Goal: Book appointment/travel/reservation

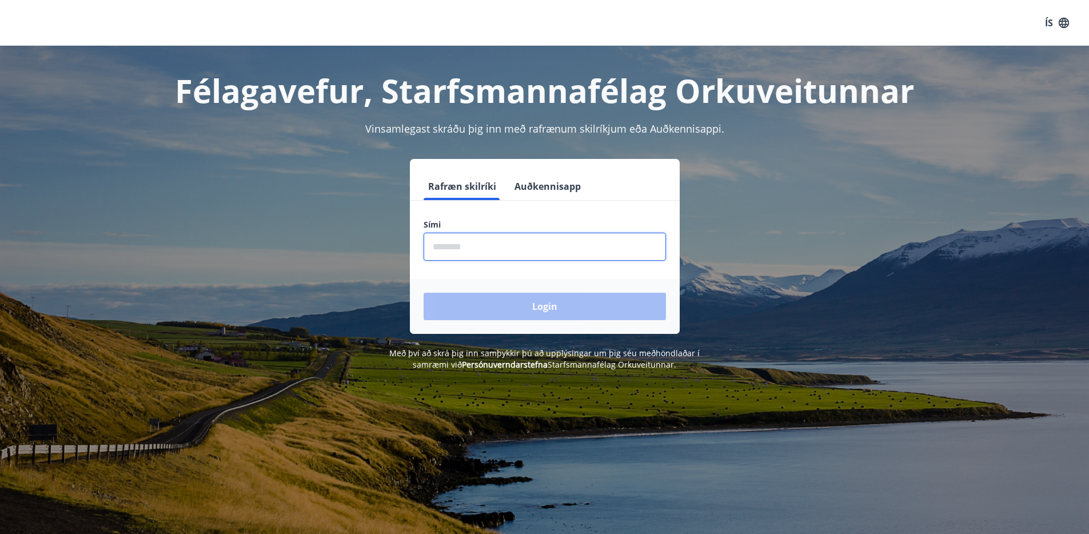
click at [466, 245] on input "phone" at bounding box center [544, 247] width 242 height 28
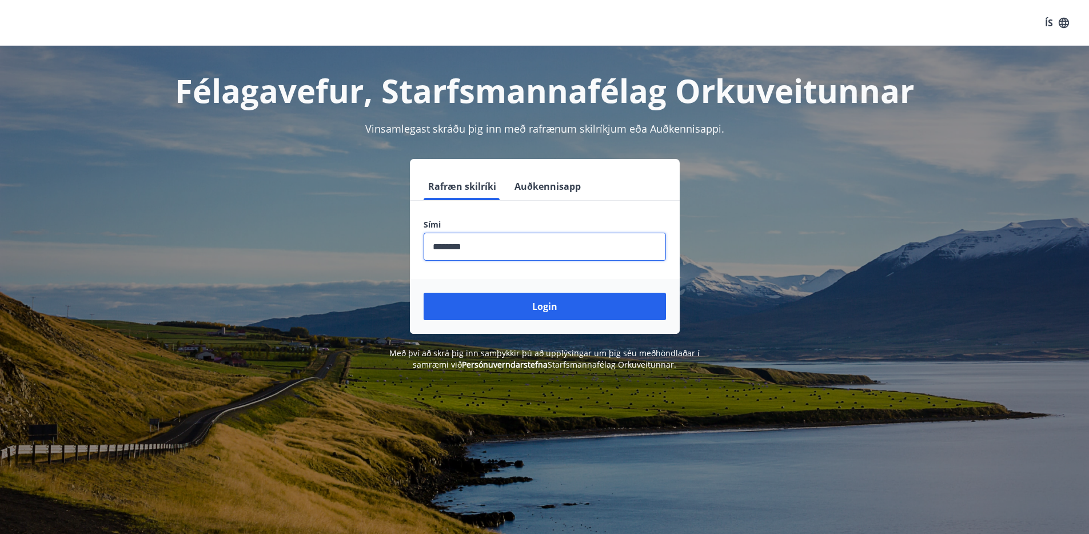
type input "********"
click at [423, 293] on button "Login" at bounding box center [544, 306] width 242 height 27
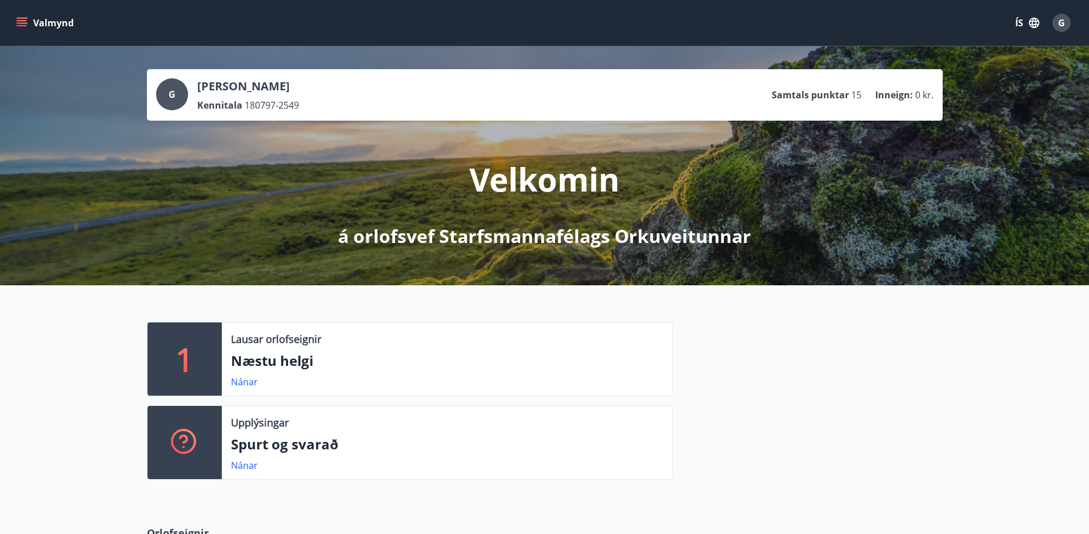
click at [333, 306] on div "1 Lausar orlofseignir Næstu helgi Nánar Upplýsingar Spurt og svarað Nánar" at bounding box center [544, 396] width 1089 height 222
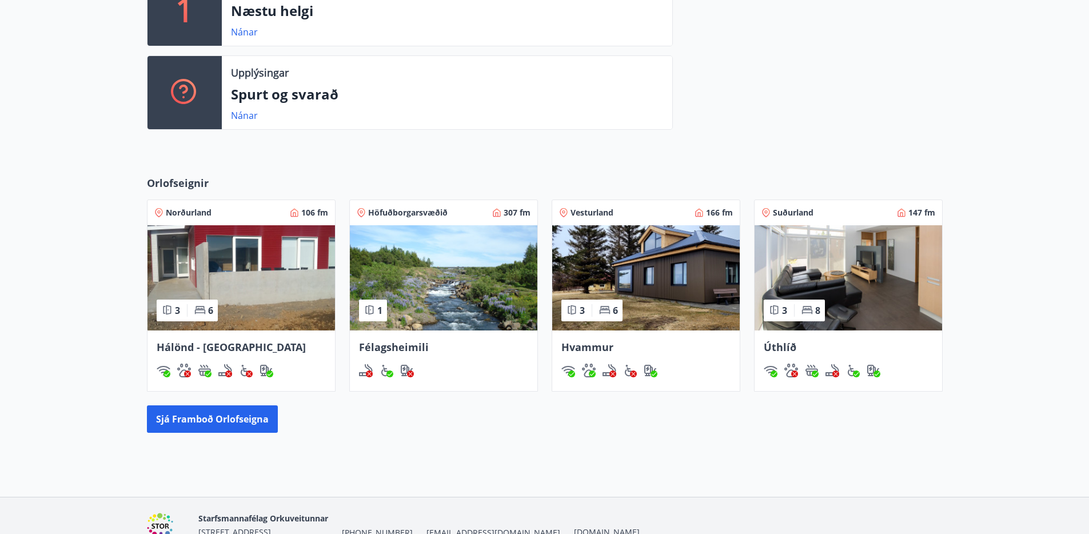
scroll to position [409, 0]
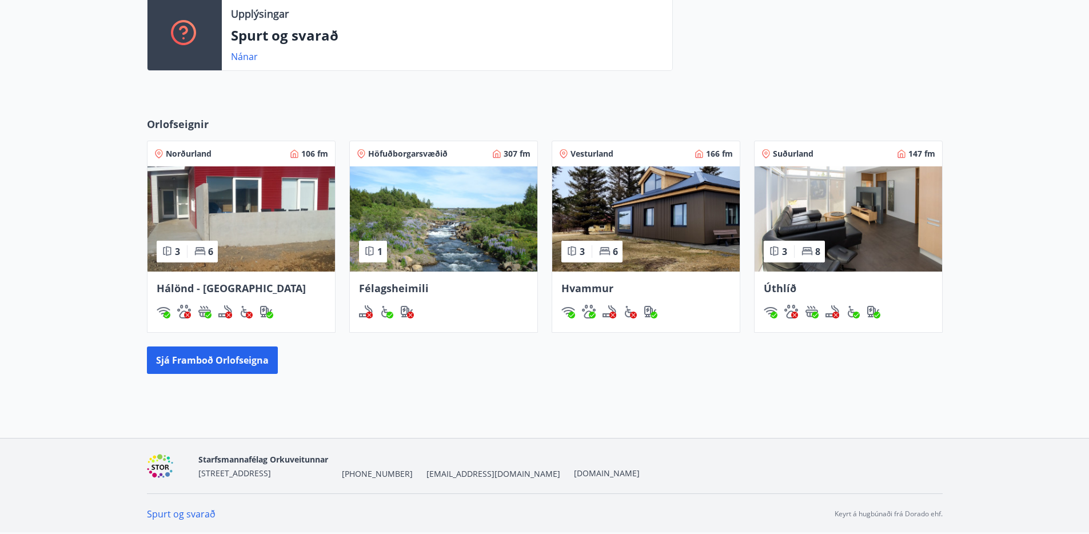
click at [375, 392] on div "G Gunnar Ágústsson Kennitala 180797-2549 Samtals punktar 15 Inneign : 0 kr. Vel…" at bounding box center [544, 38] width 1089 height 800
click at [205, 363] on button "Sjá framboð orlofseigna" at bounding box center [212, 359] width 131 height 27
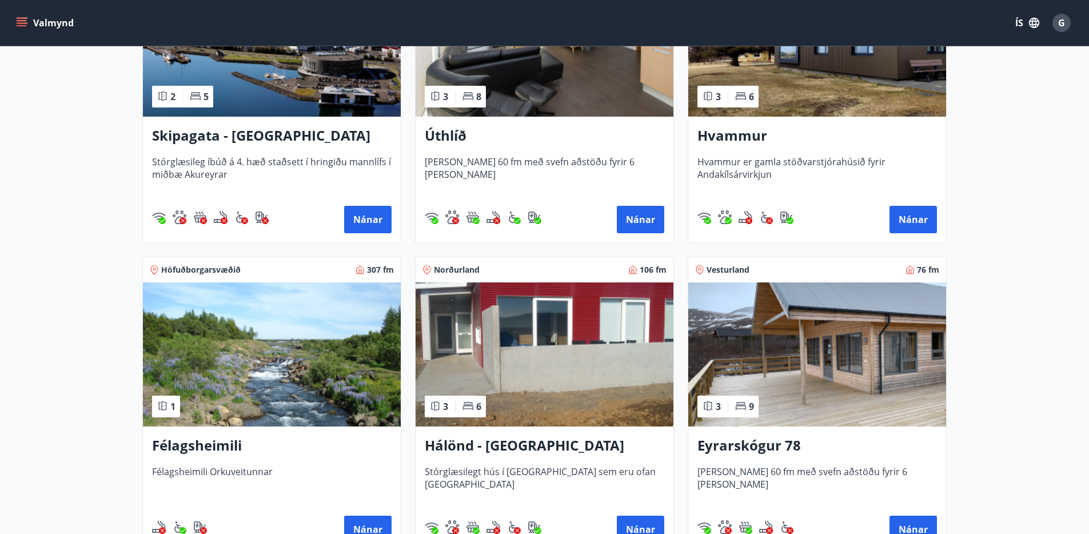
scroll to position [176, 0]
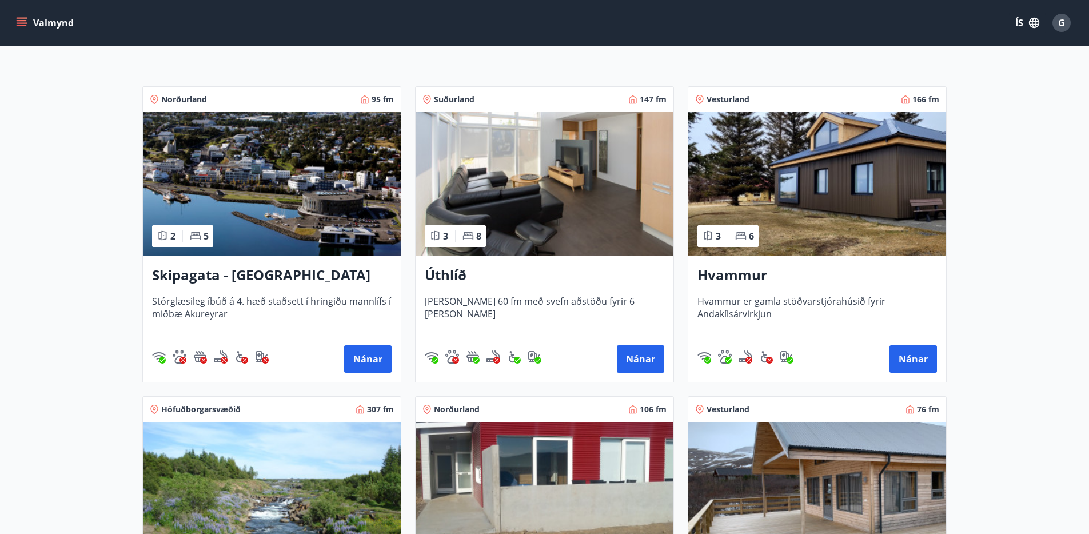
click at [815, 247] on img at bounding box center [817, 184] width 258 height 144
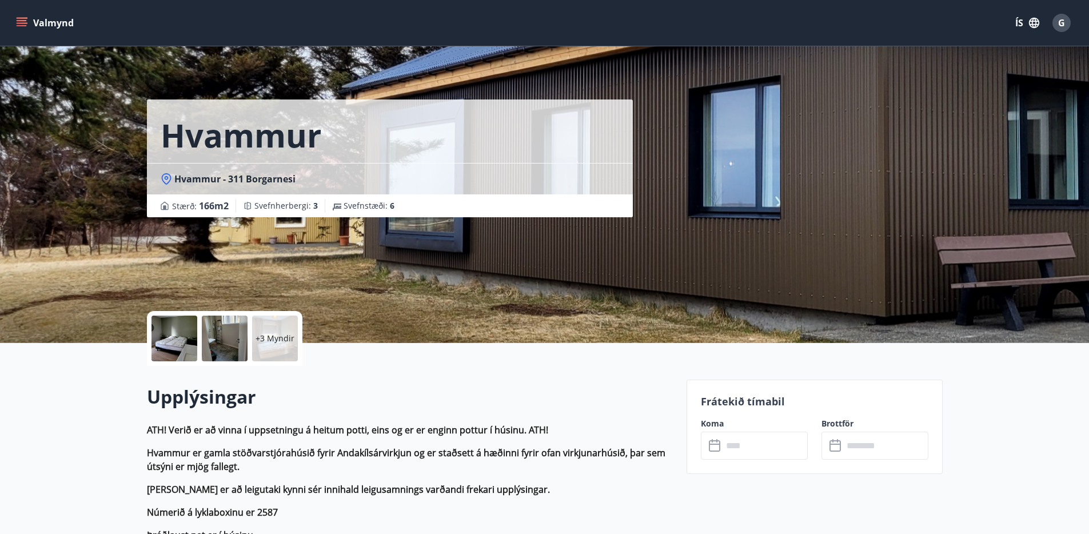
click at [166, 359] on div at bounding box center [174, 338] width 46 height 46
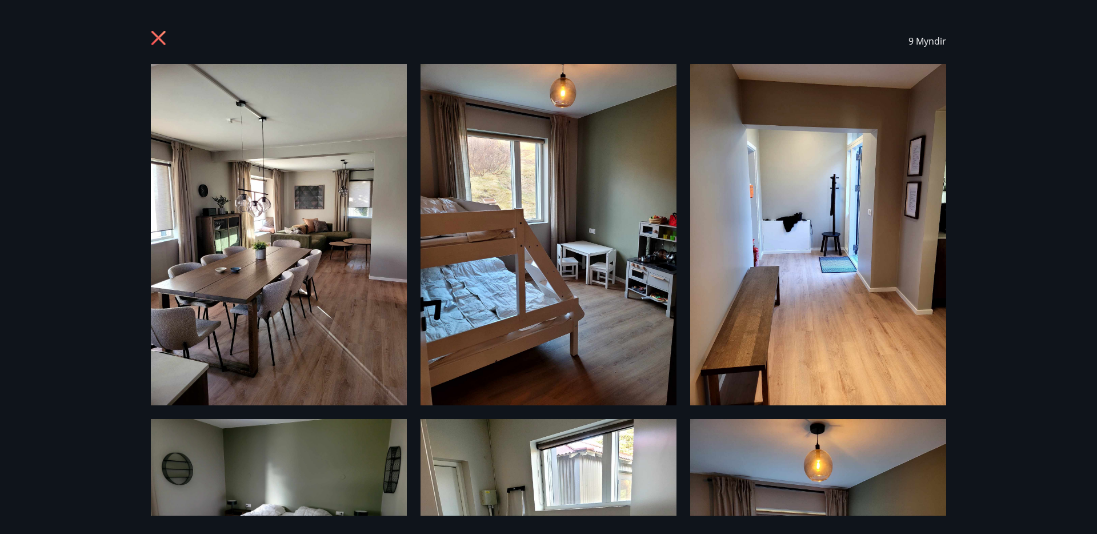
click at [157, 38] on icon at bounding box center [158, 38] width 14 height 14
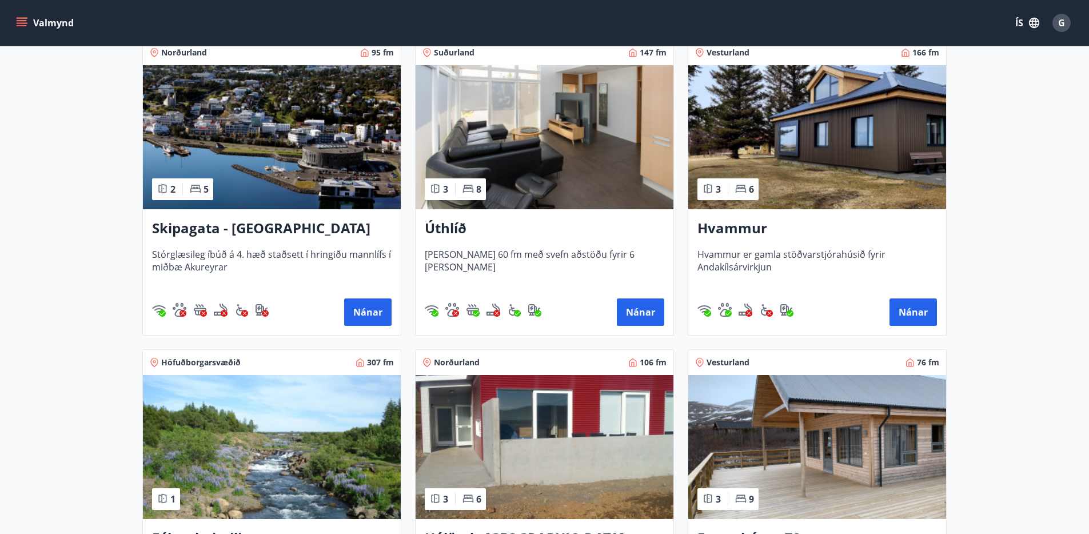
click at [459, 226] on h3 "Úthlíð" at bounding box center [544, 228] width 239 height 21
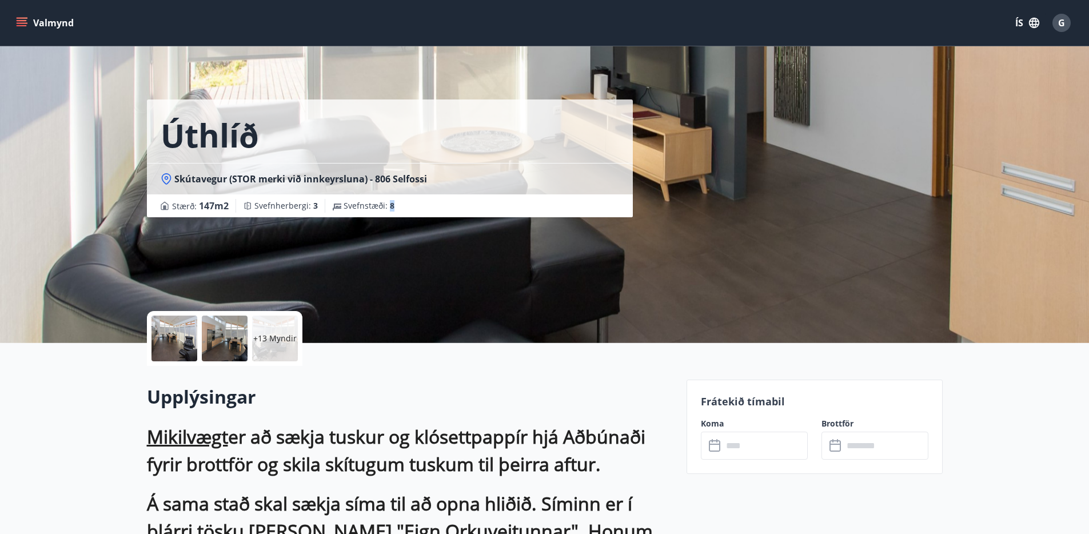
click at [390, 207] on span "8" at bounding box center [392, 205] width 5 height 11
click at [173, 342] on div at bounding box center [174, 338] width 46 height 46
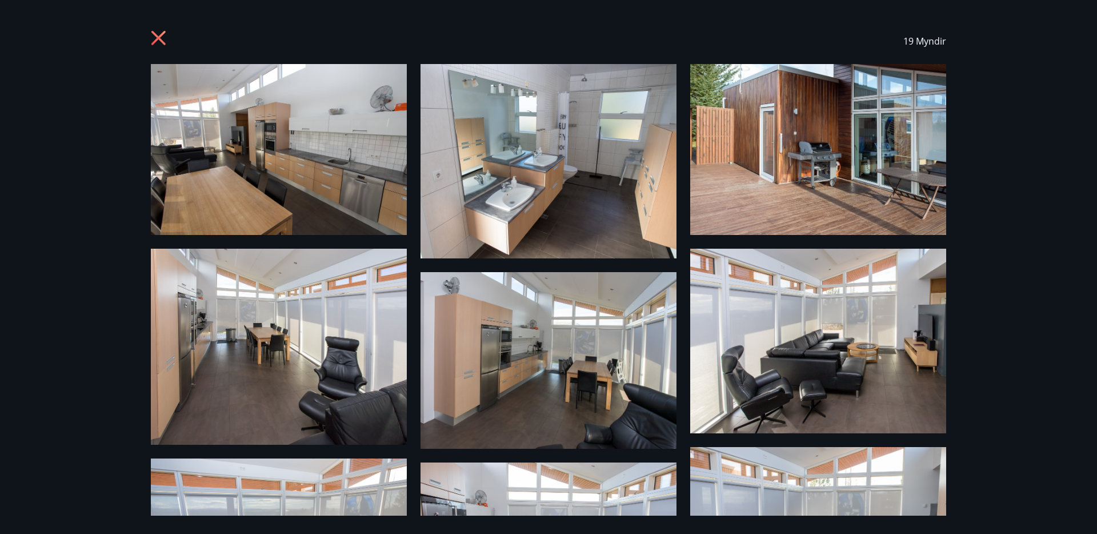
click at [286, 135] on img at bounding box center [279, 149] width 256 height 171
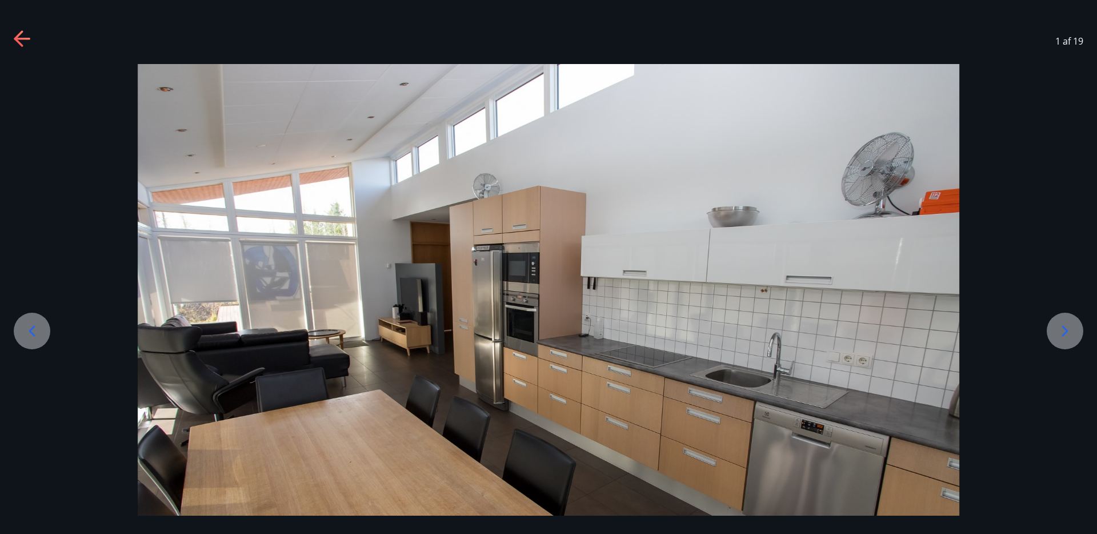
click at [1078, 337] on div at bounding box center [1065, 331] width 37 height 37
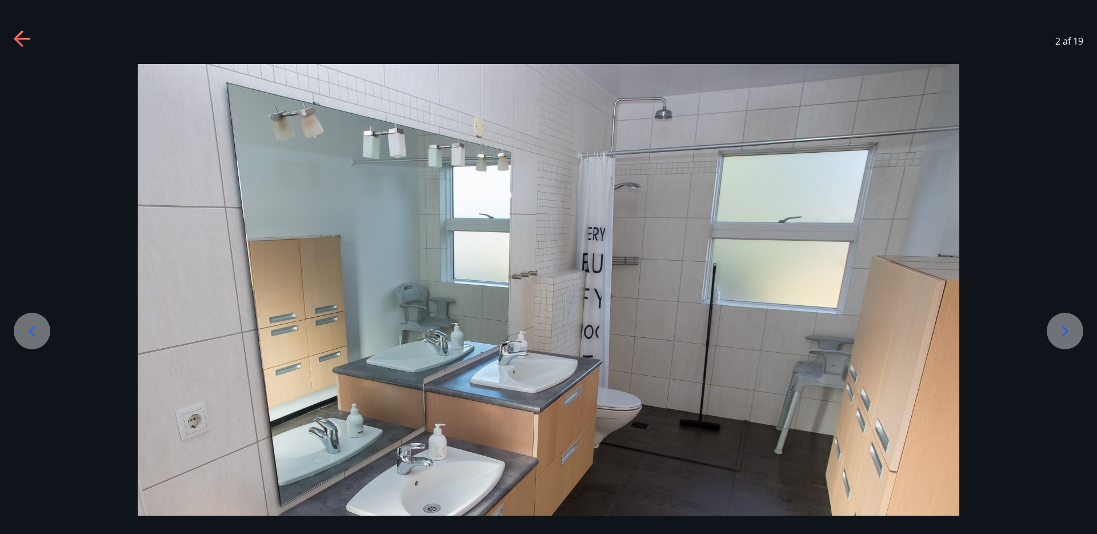
click at [1063, 333] on icon at bounding box center [1065, 331] width 18 height 18
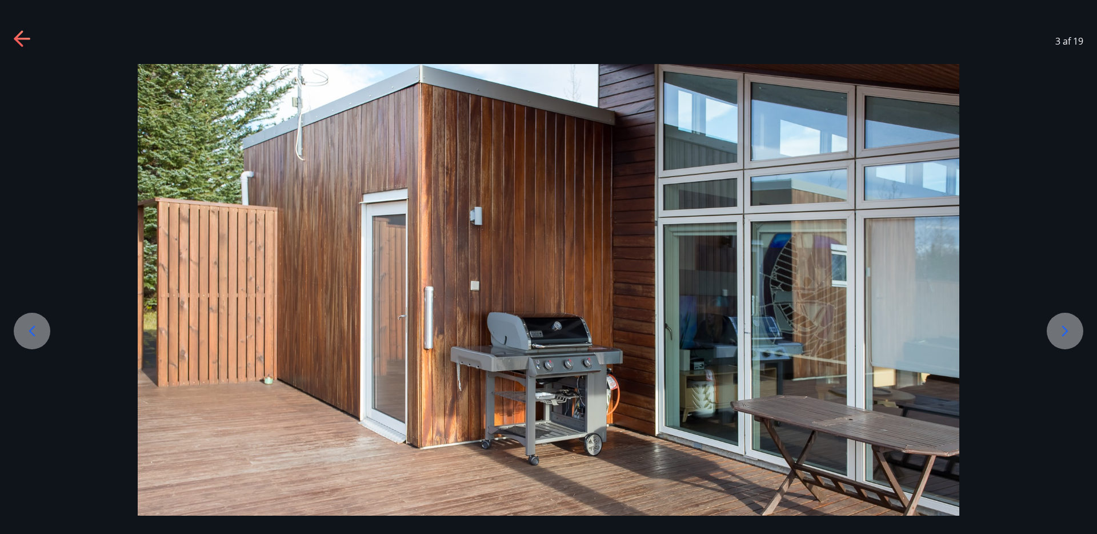
click at [1062, 335] on icon at bounding box center [1065, 331] width 18 height 18
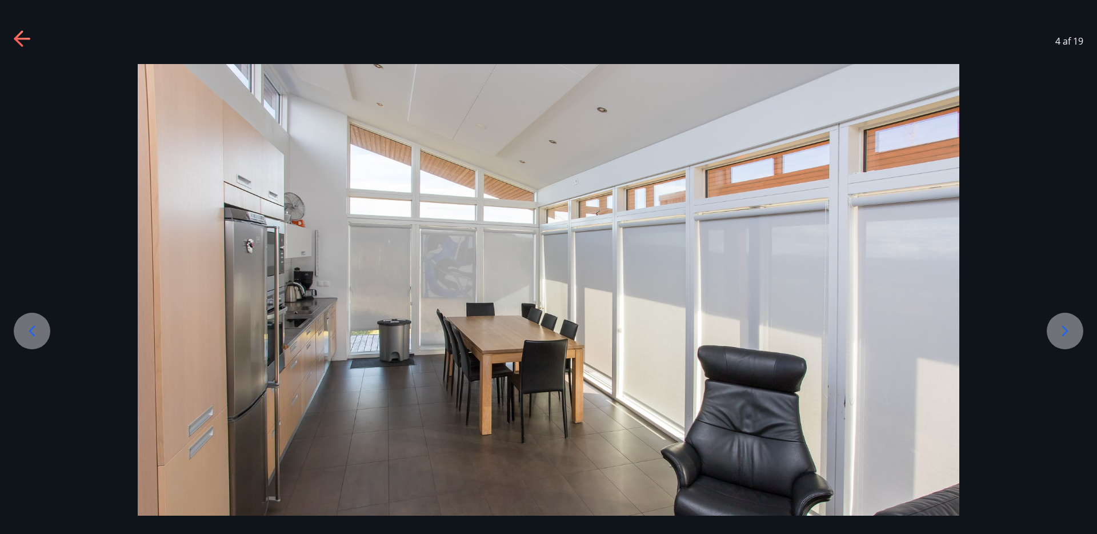
click at [1060, 315] on div at bounding box center [1065, 331] width 37 height 37
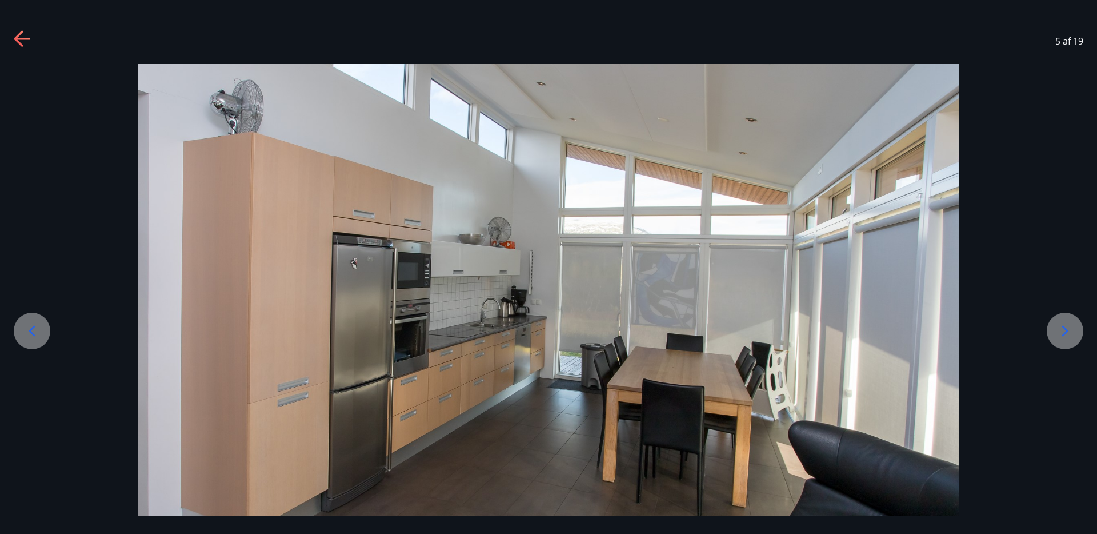
click at [1062, 321] on div at bounding box center [1065, 331] width 37 height 37
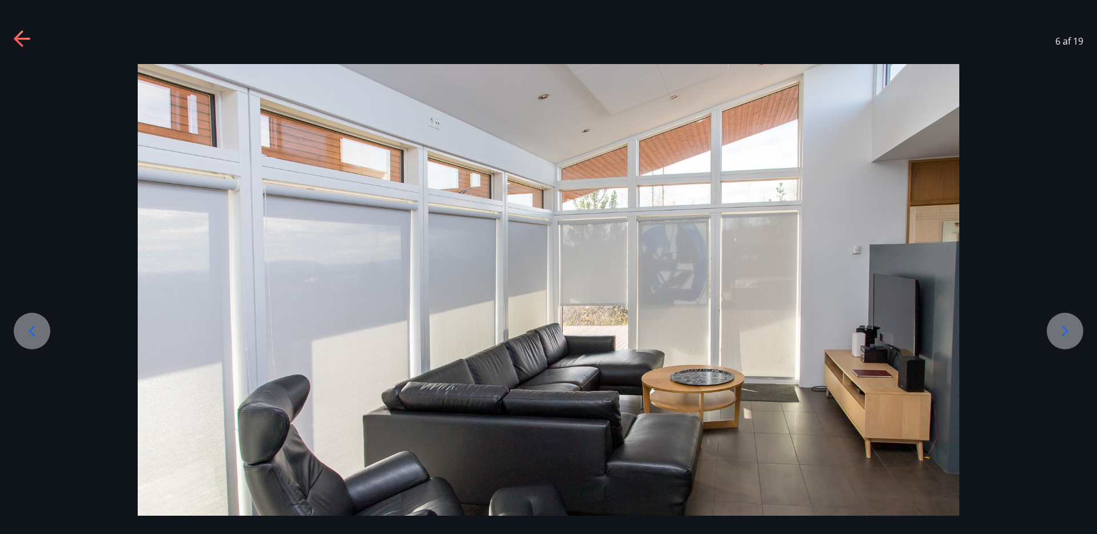
click at [1062, 321] on div at bounding box center [1065, 331] width 37 height 37
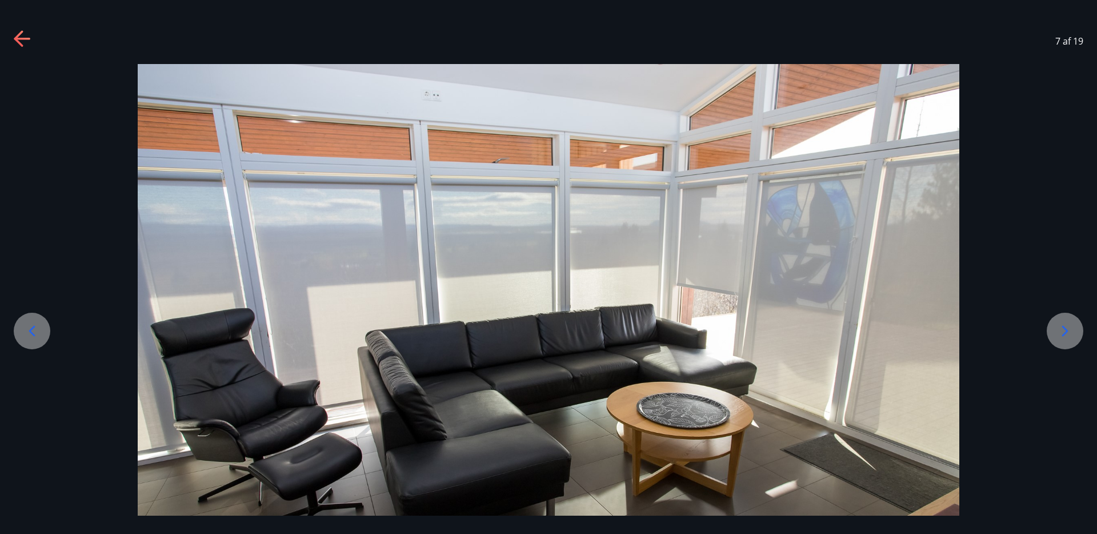
click at [1072, 337] on icon at bounding box center [1065, 331] width 18 height 18
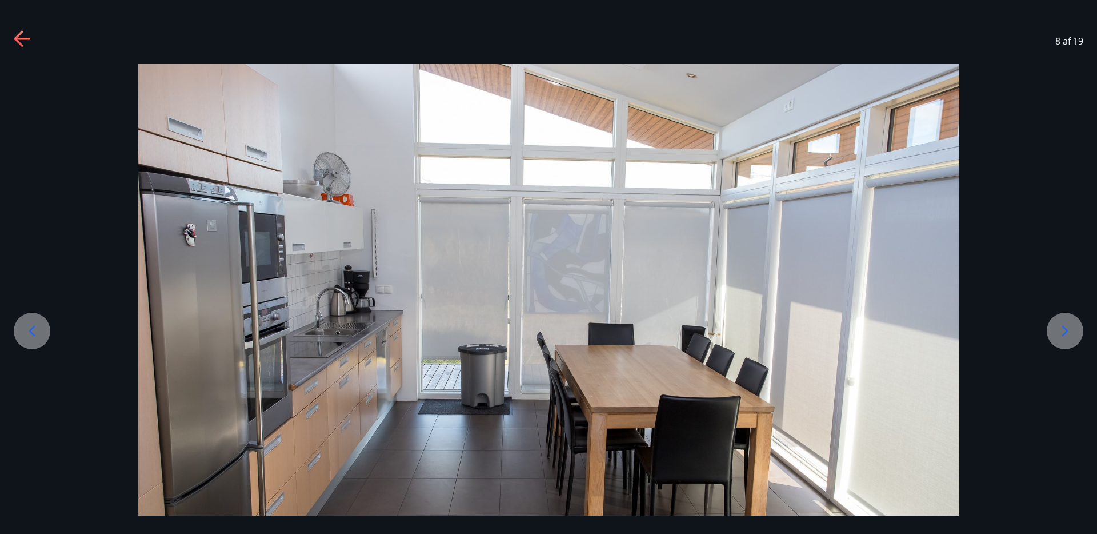
click at [1072, 337] on icon at bounding box center [1065, 331] width 18 height 18
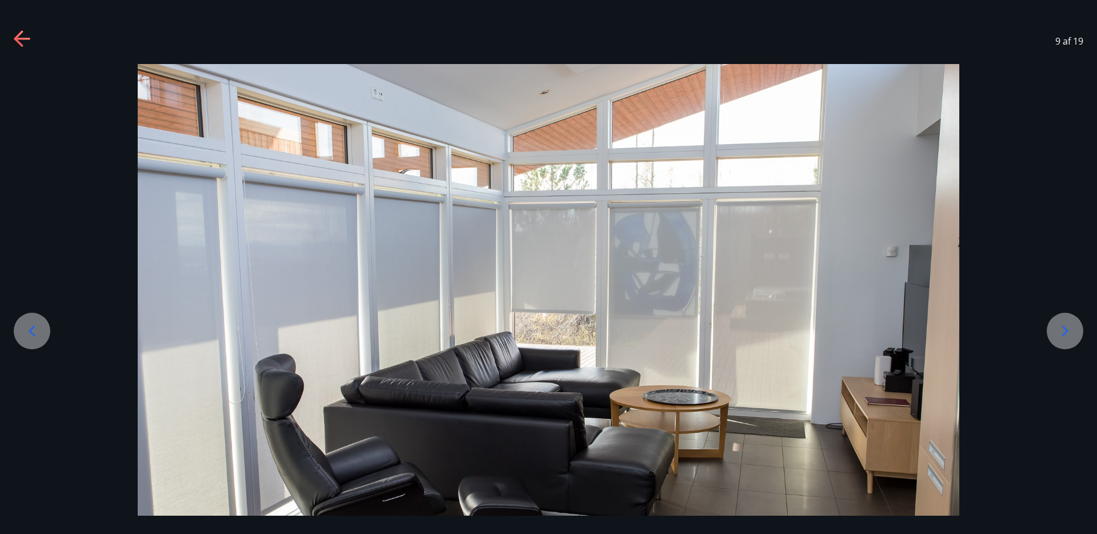
click at [1072, 337] on icon at bounding box center [1065, 331] width 18 height 18
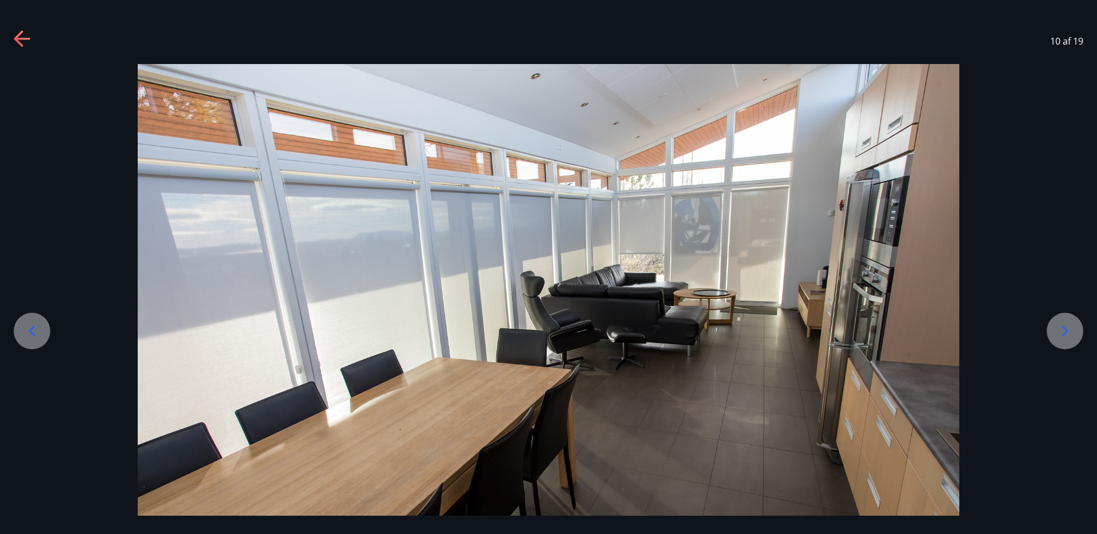
click at [1072, 337] on icon at bounding box center [1065, 331] width 18 height 18
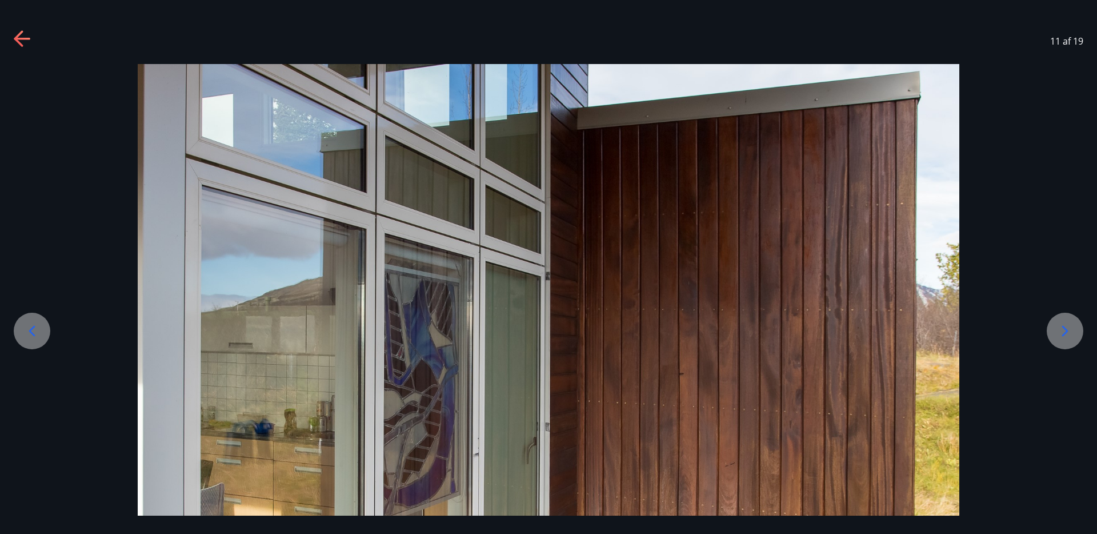
click at [1072, 337] on icon at bounding box center [1065, 331] width 18 height 18
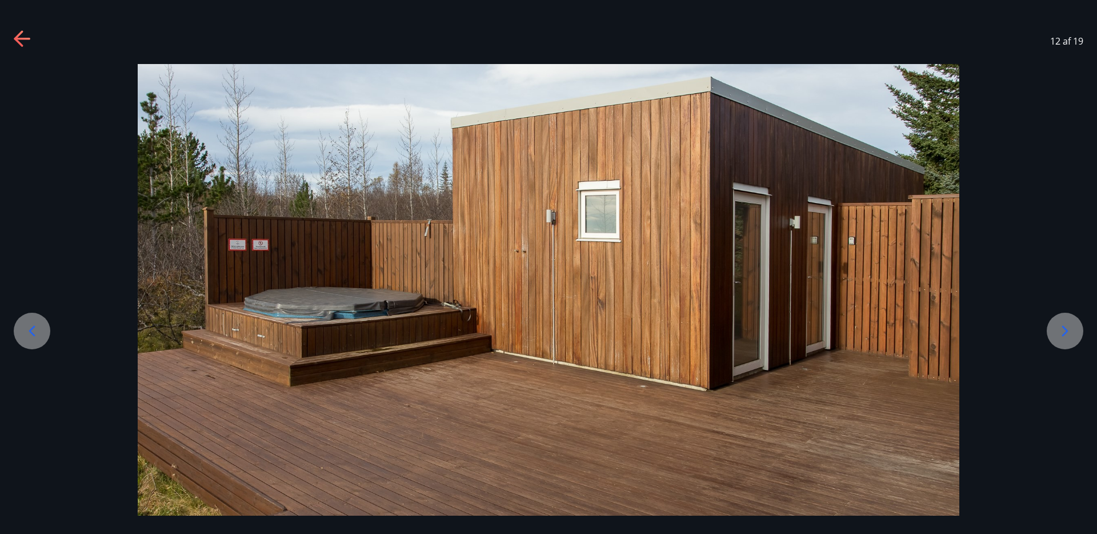
click at [1072, 337] on icon at bounding box center [1065, 331] width 18 height 18
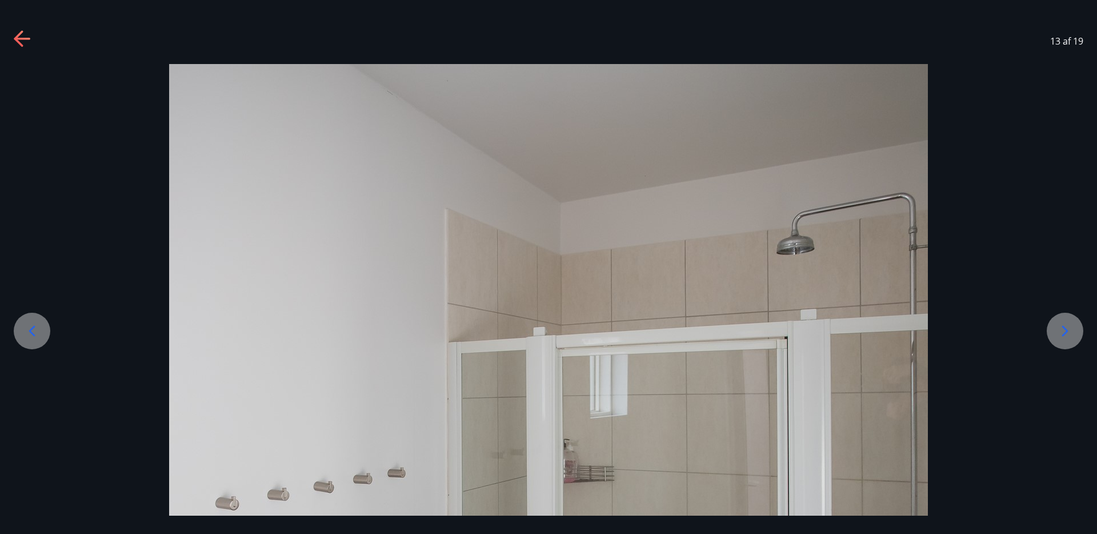
click at [1072, 337] on icon at bounding box center [1065, 331] width 18 height 18
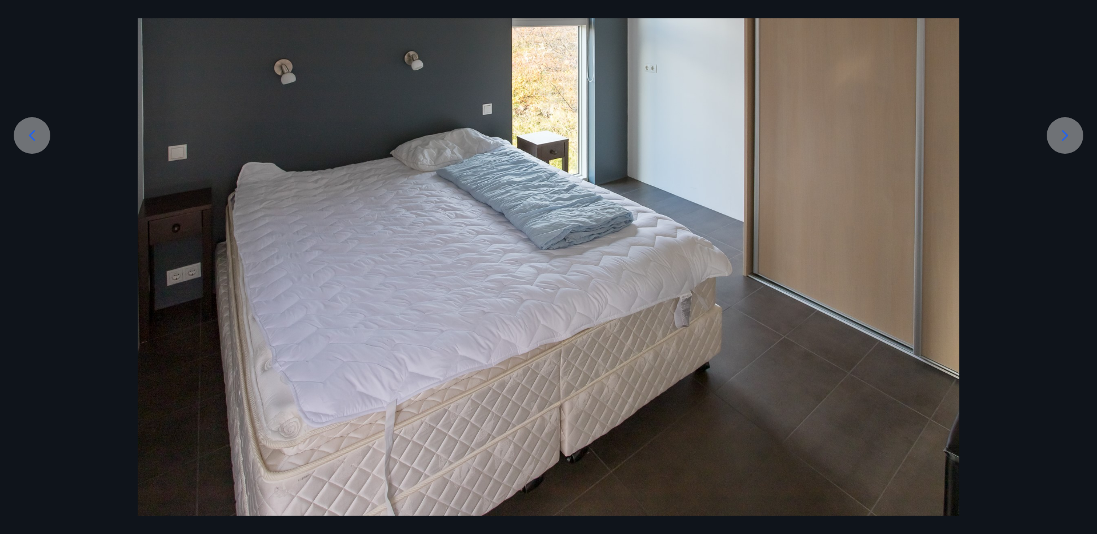
scroll to position [183, 0]
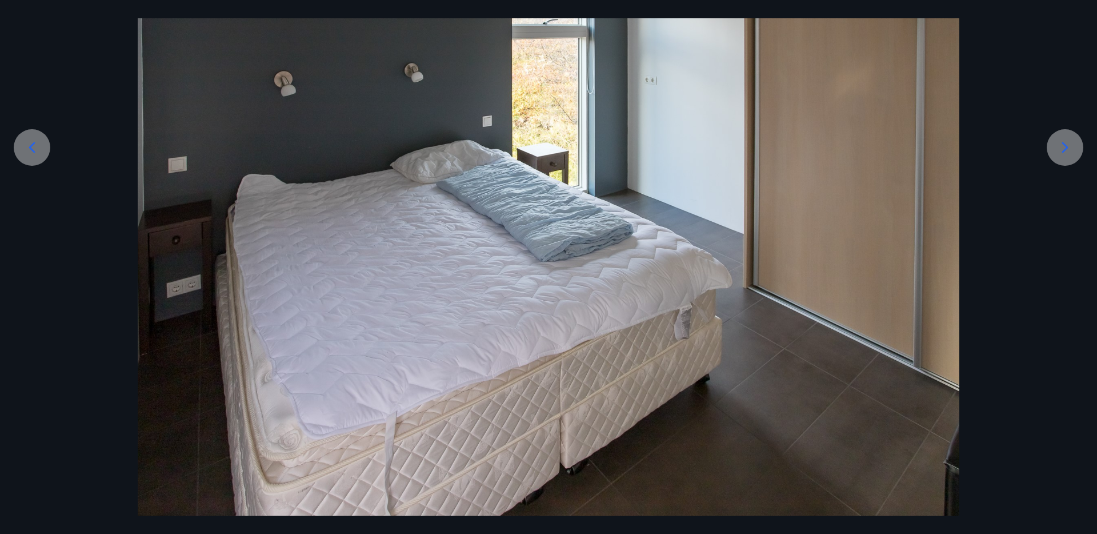
click at [49, 149] on div at bounding box center [32, 147] width 37 height 37
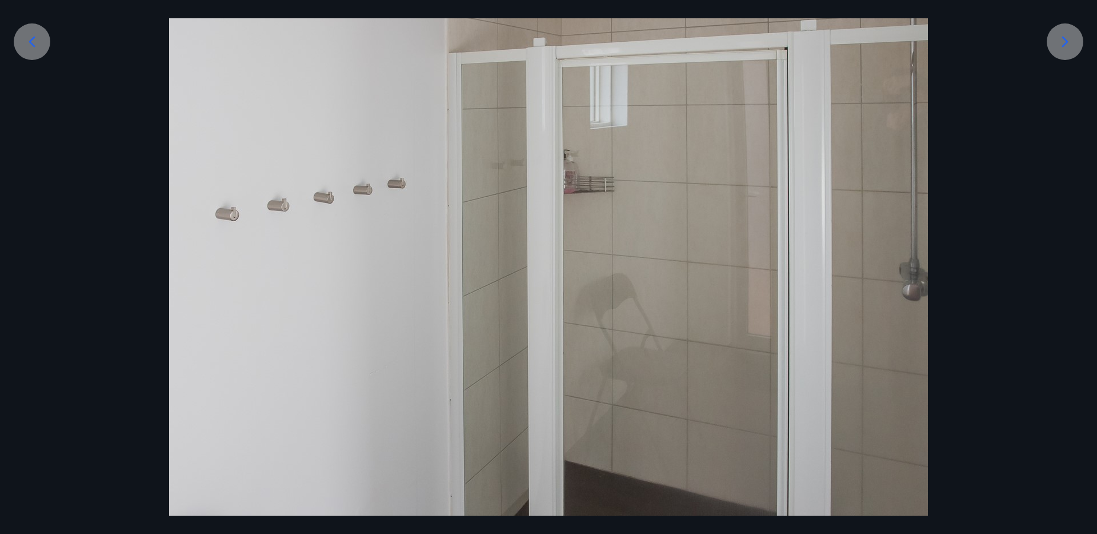
scroll to position [0, 0]
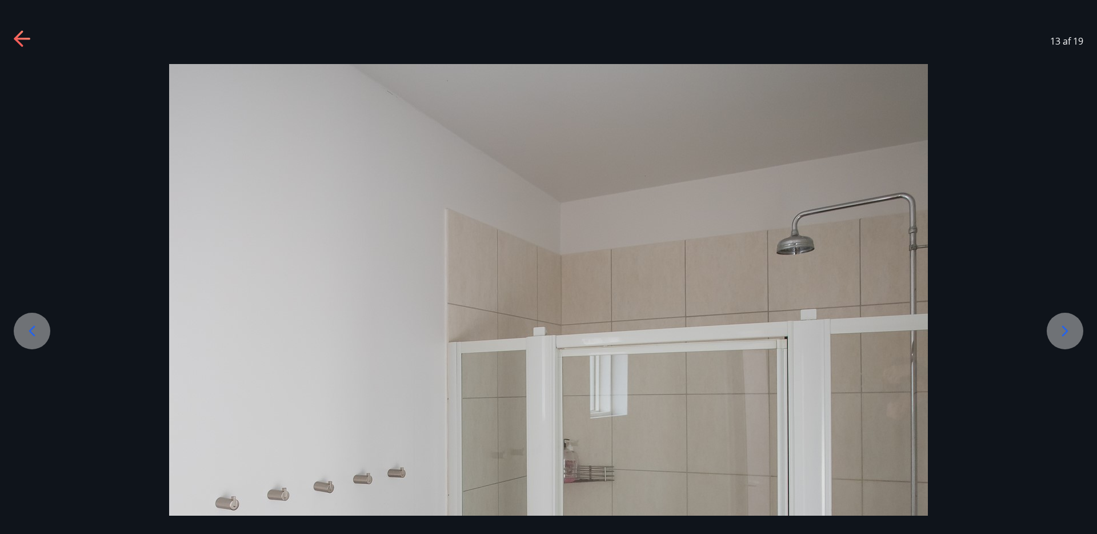
click at [1053, 330] on div at bounding box center [1065, 331] width 37 height 37
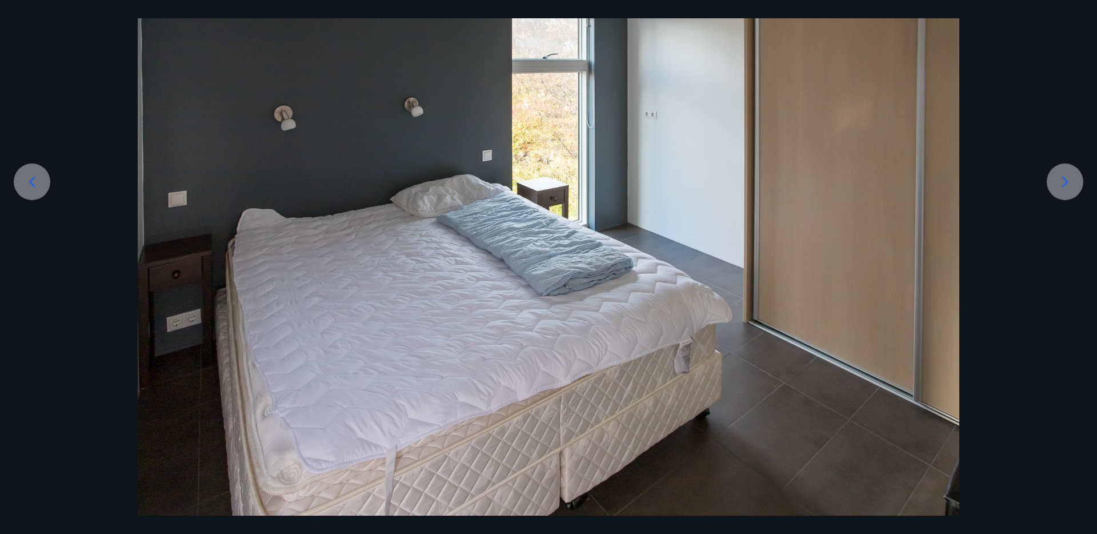
scroll to position [218, 0]
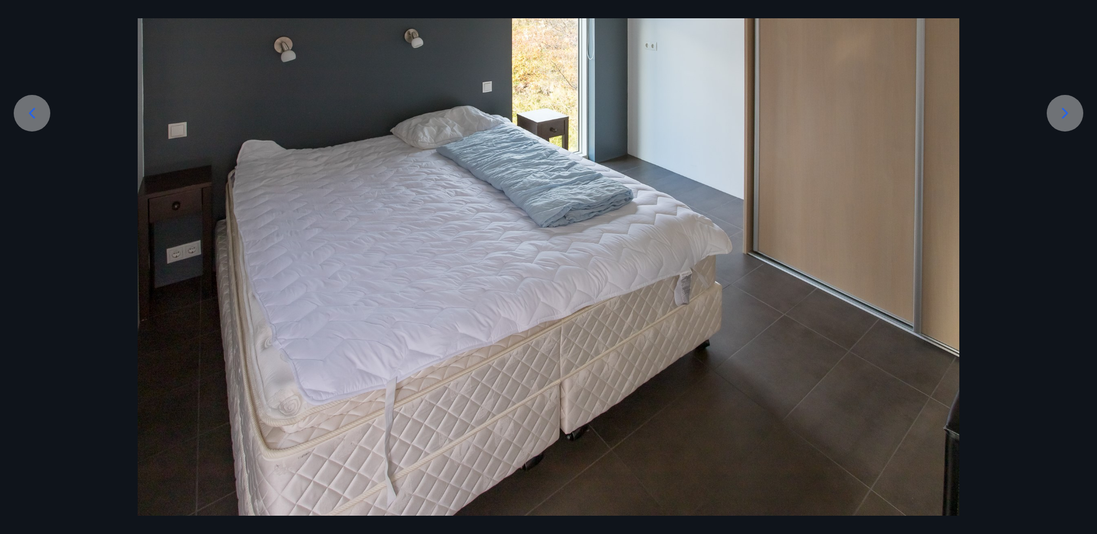
click at [1062, 119] on icon at bounding box center [1065, 113] width 18 height 18
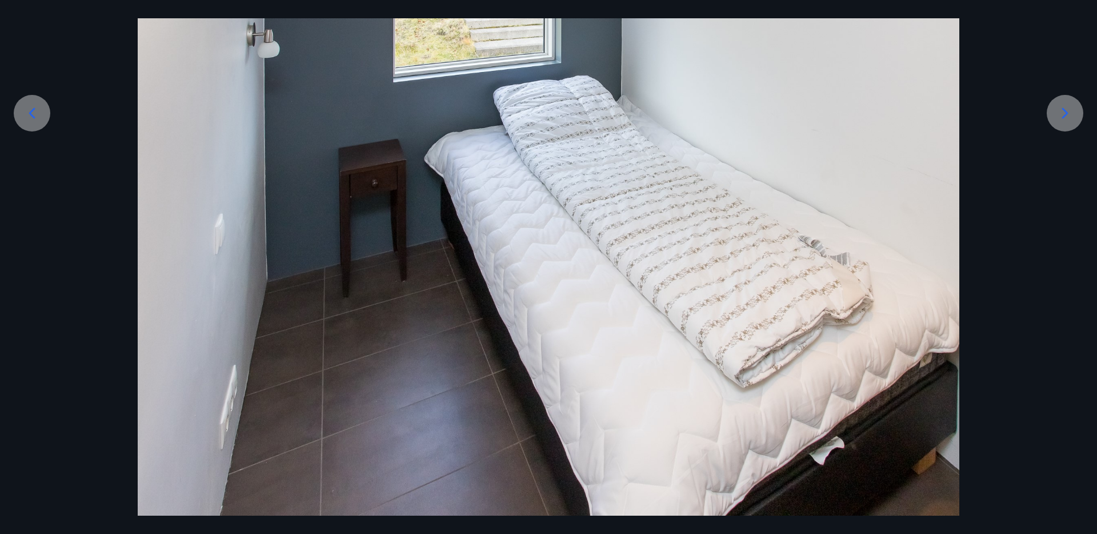
scroll to position [267, 0]
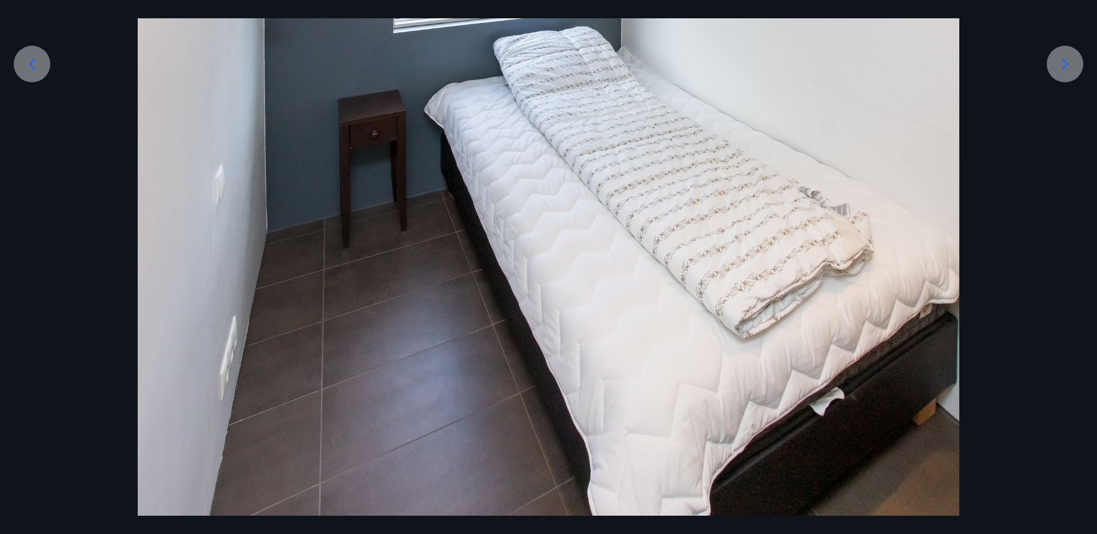
click at [1064, 74] on div at bounding box center [1065, 64] width 37 height 37
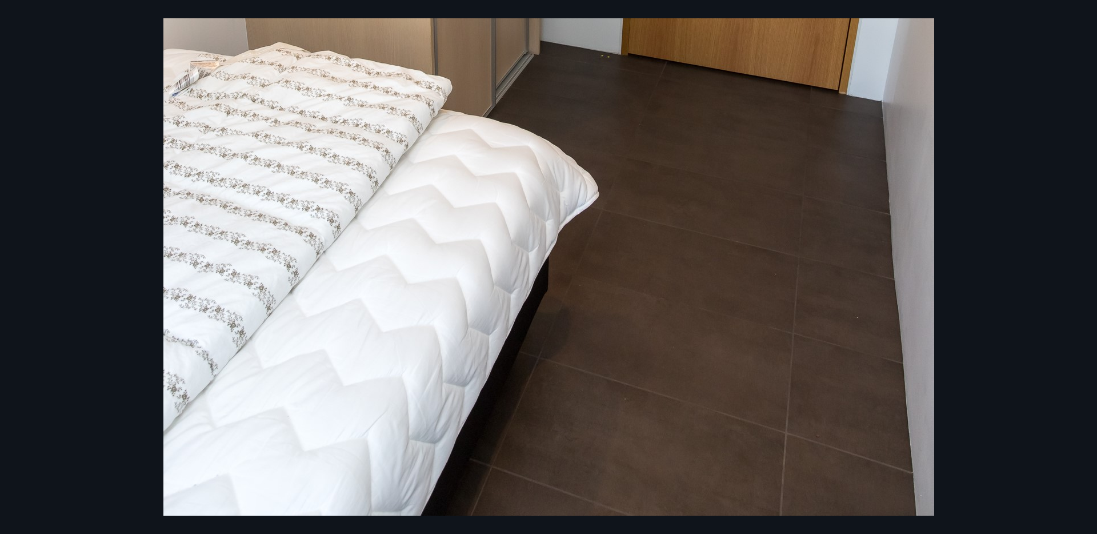
scroll to position [0, 0]
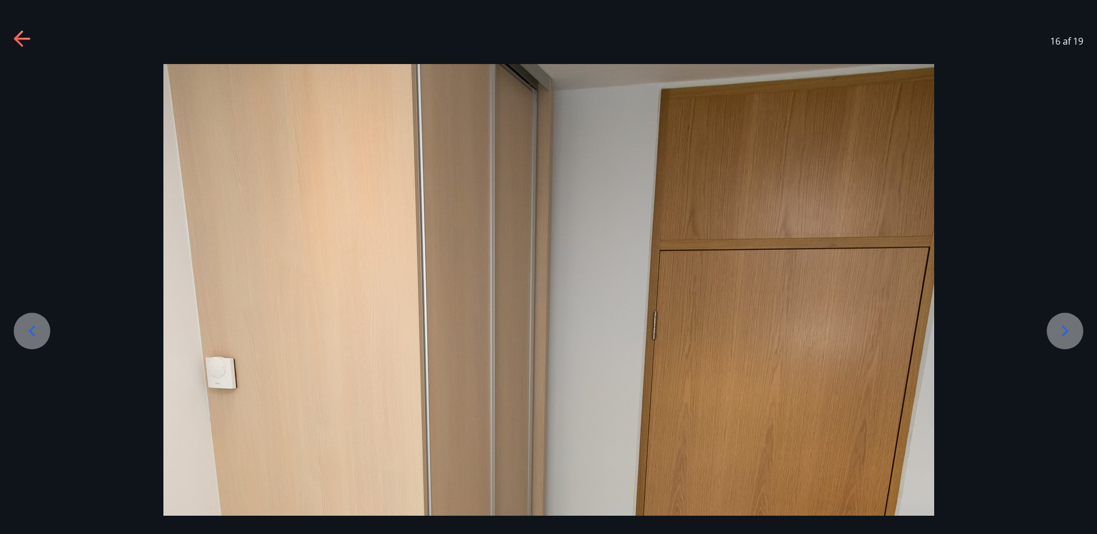
click at [1070, 346] on div at bounding box center [1065, 331] width 37 height 37
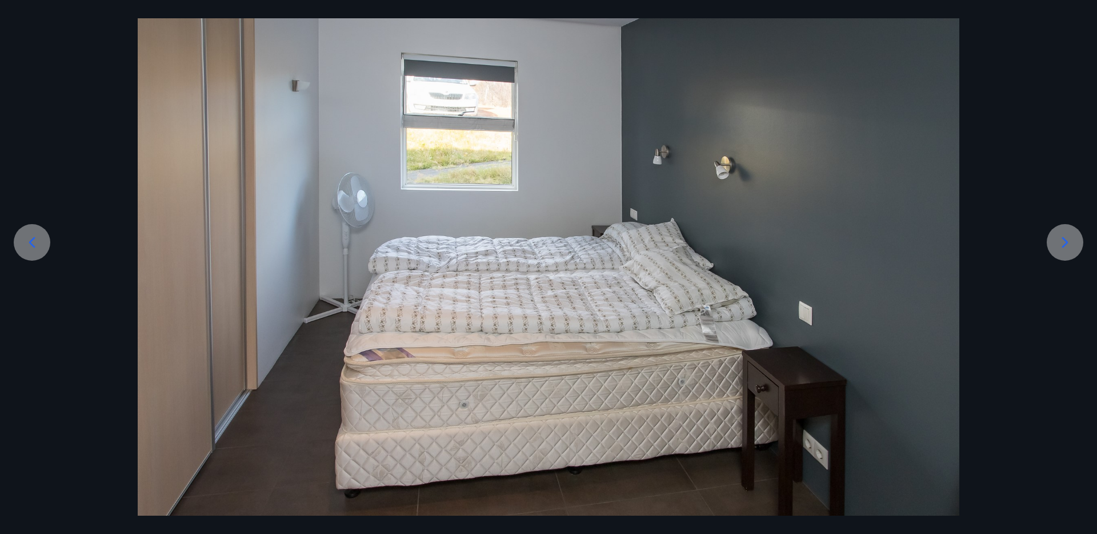
scroll to position [278, 0]
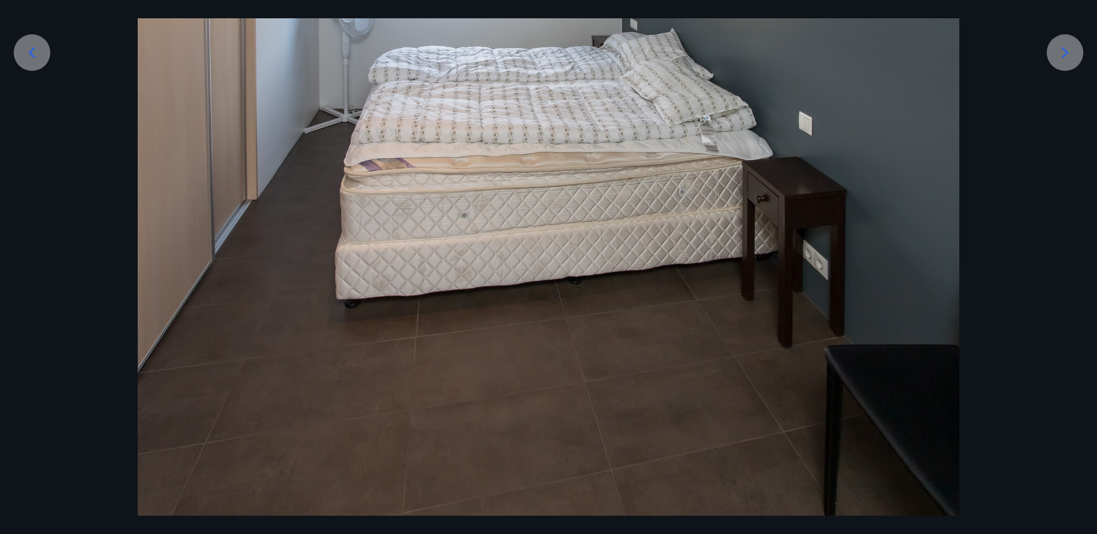
click at [1076, 43] on div at bounding box center [1065, 52] width 37 height 37
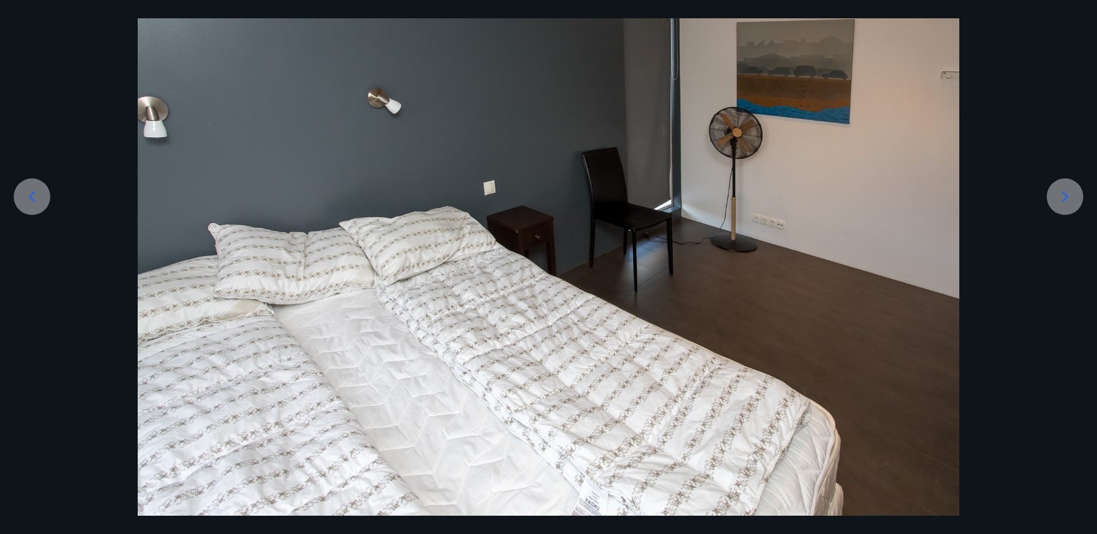
scroll to position [0, 0]
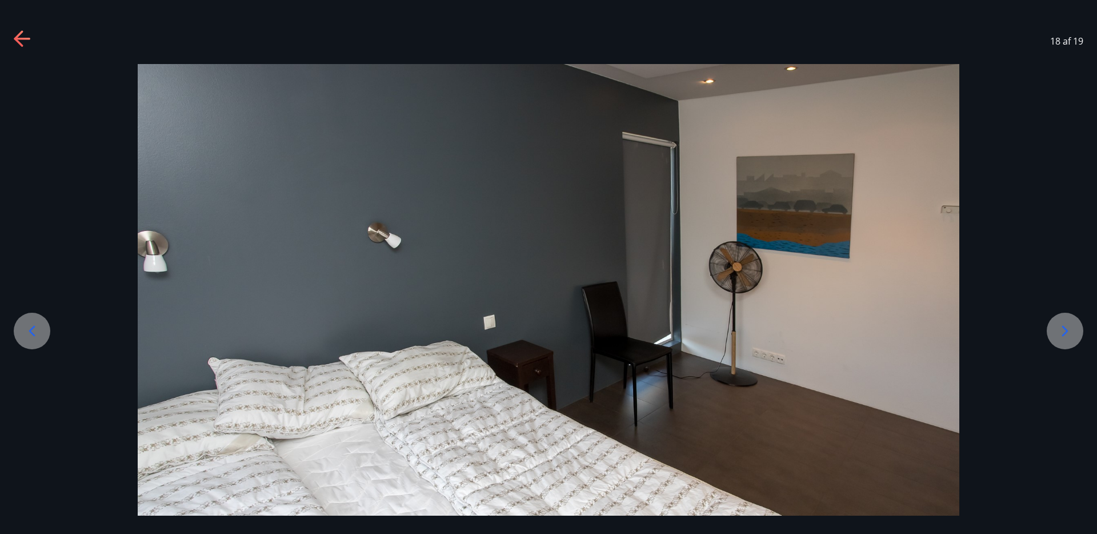
click at [1065, 331] on icon at bounding box center [1065, 331] width 18 height 18
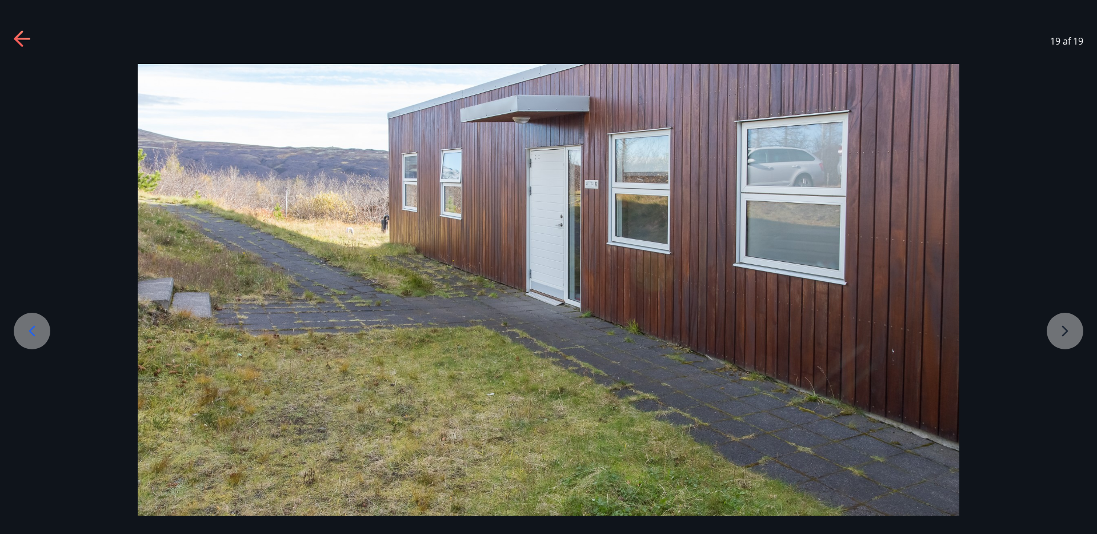
click at [26, 33] on icon at bounding box center [23, 39] width 18 height 18
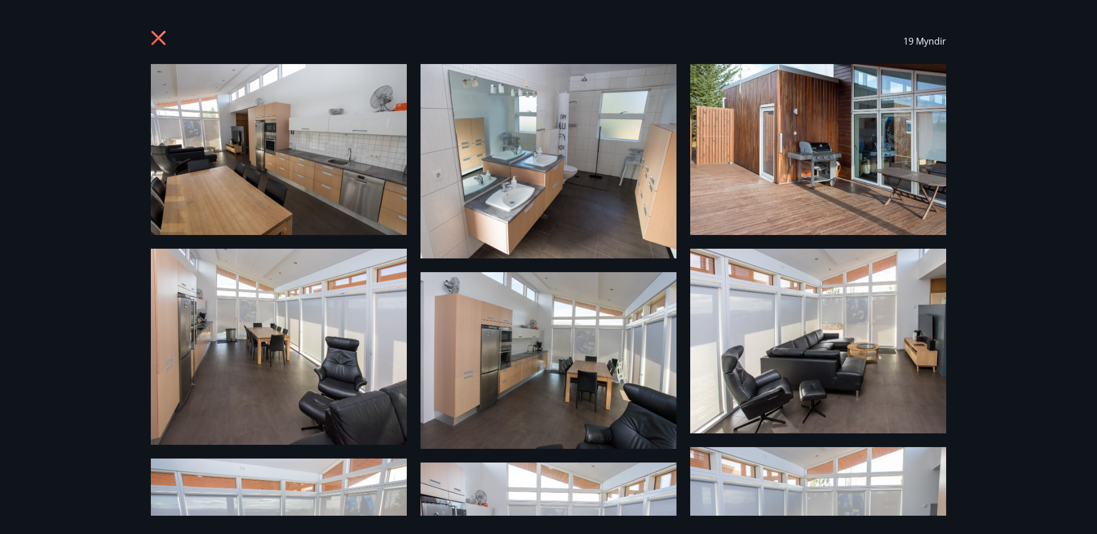
click at [157, 45] on icon at bounding box center [160, 39] width 18 height 18
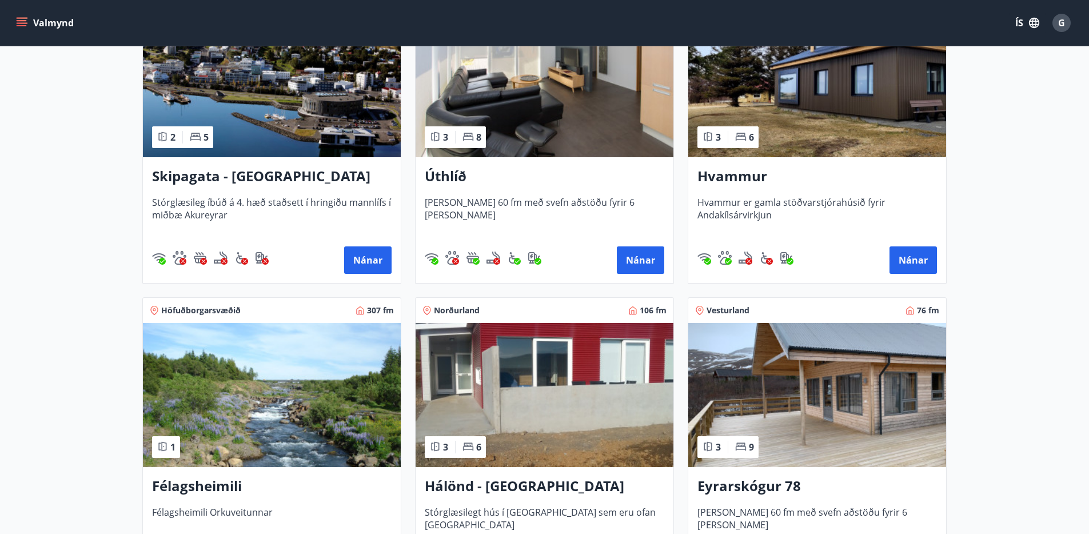
scroll to position [287, 0]
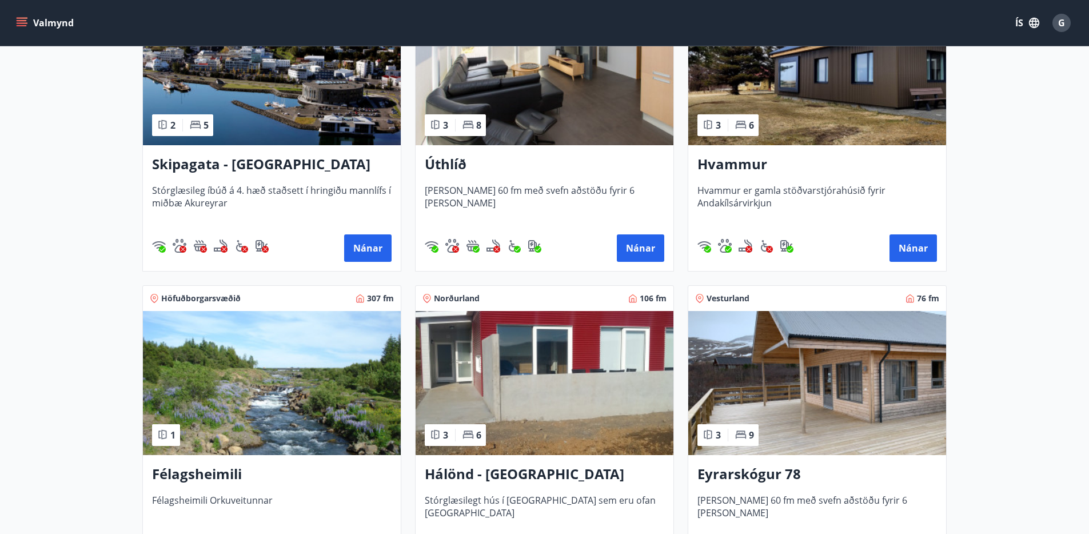
click at [1024, 413] on main "Framboð Svæði Allt Dagsetningar Veldu tímabil Svefnstæði +1 Sjá kort Norðurland…" at bounding box center [544, 174] width 1089 height 831
click at [969, 475] on main "Framboð Svæði Allt Dagsetningar Veldu tímabil Svefnstæði +1 Sjá kort Norðurland…" at bounding box center [544, 174] width 1089 height 831
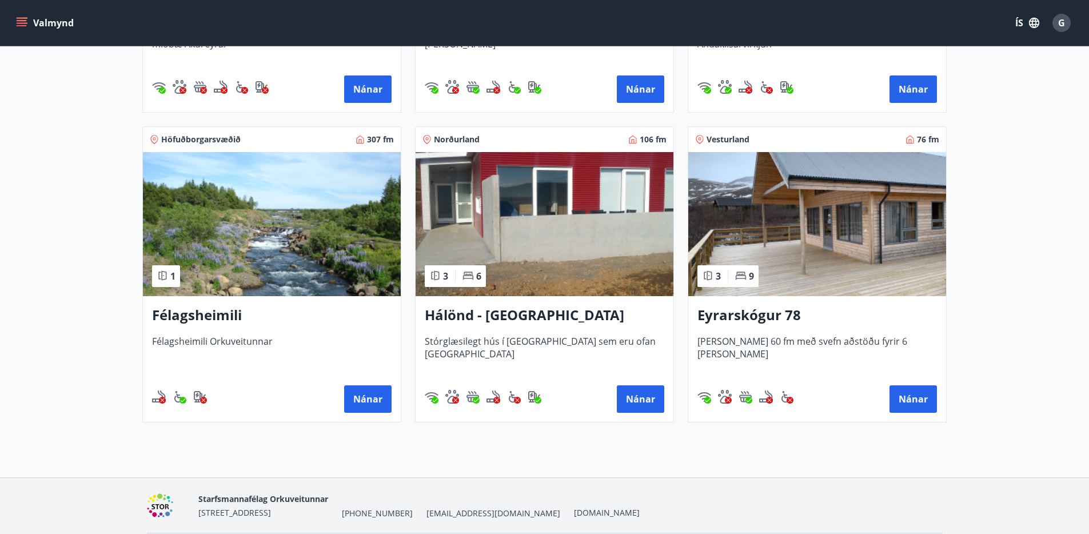
scroll to position [351, 0]
